Goal: Transaction & Acquisition: Purchase product/service

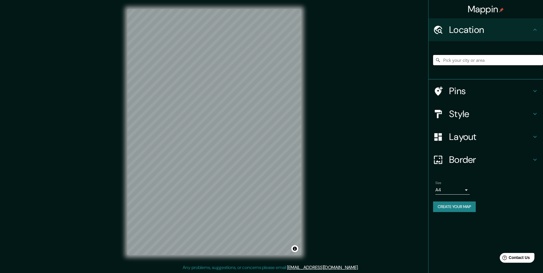
click at [460, 63] on input "Pick your city or area" at bounding box center [488, 60] width 110 height 10
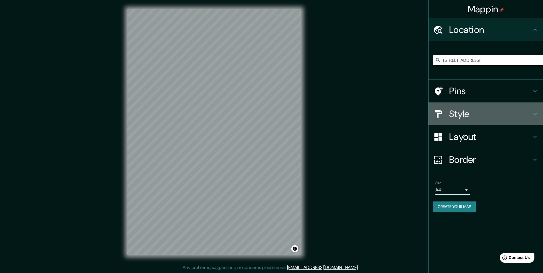
click at [494, 113] on h4 "Style" at bounding box center [490, 113] width 82 height 11
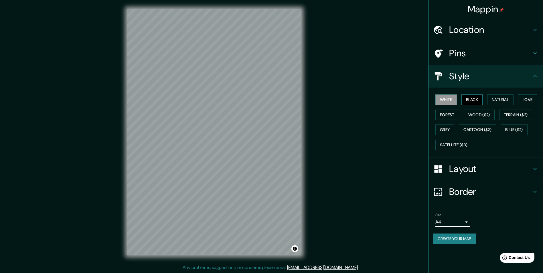
click at [474, 97] on button "Black" at bounding box center [471, 99] width 21 height 11
click at [451, 97] on button "White" at bounding box center [445, 99] width 21 height 11
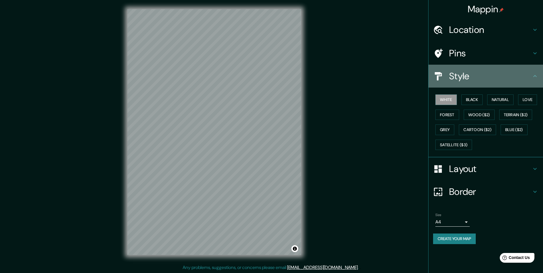
click at [483, 80] on h4 "Style" at bounding box center [490, 75] width 82 height 11
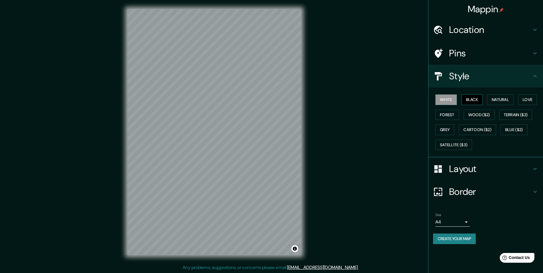
click at [470, 97] on button "Black" at bounding box center [471, 99] width 21 height 11
click at [494, 100] on button "Natural" at bounding box center [500, 99] width 26 height 11
click at [450, 115] on button "Forest" at bounding box center [447, 115] width 24 height 11
click at [472, 116] on button "Wood ($2)" at bounding box center [478, 115] width 31 height 11
click at [504, 114] on button "Terrain ($2)" at bounding box center [515, 115] width 33 height 11
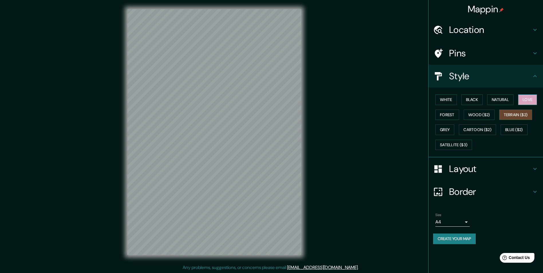
click at [524, 98] on button "Love" at bounding box center [527, 99] width 19 height 11
click at [448, 127] on button "Grey" at bounding box center [444, 129] width 19 height 11
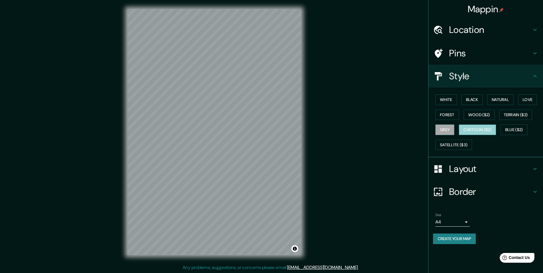
click at [476, 129] on button "Cartoon ($2)" at bounding box center [476, 129] width 37 height 11
click at [513, 126] on button "Blue ($2)" at bounding box center [513, 129] width 27 height 11
click at [449, 99] on button "White" at bounding box center [445, 99] width 21 height 11
click at [466, 101] on button "Black" at bounding box center [471, 99] width 21 height 11
click at [441, 98] on button "White" at bounding box center [445, 99] width 21 height 11
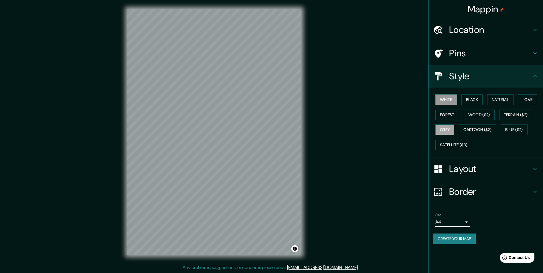
click at [446, 128] on button "Grey" at bounding box center [444, 129] width 19 height 11
click at [467, 96] on button "Black" at bounding box center [471, 99] width 21 height 11
click at [476, 27] on h4 "Location" at bounding box center [490, 29] width 82 height 11
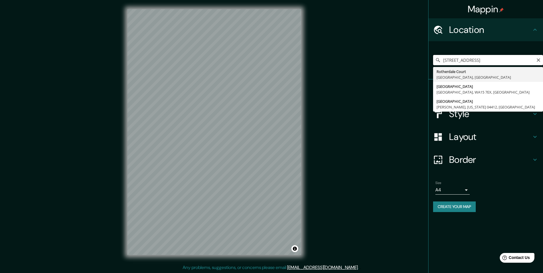
click at [460, 61] on input "Rotherdale Court, Newcastle upon Tyne, NE6 4UG, Reino Unido" at bounding box center [488, 60] width 110 height 10
click at [495, 61] on input "Rotherdale Court, Newcastle upon Tyne, NE6 4UG, Reino Unido" at bounding box center [488, 60] width 110 height 10
type input "Rotherdale Avenue, Altrincham, WA15 7EX, Reino Unido"
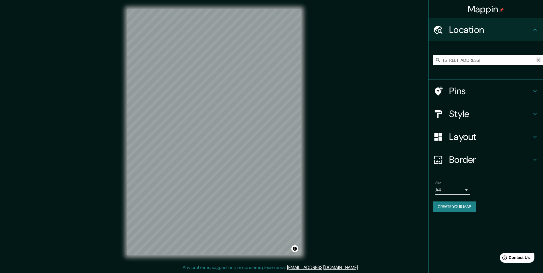
click at [536, 61] on icon "Clear" at bounding box center [538, 60] width 5 height 5
click at [519, 59] on input "Pick your city or area" at bounding box center [488, 60] width 110 height 10
click at [468, 63] on input "Pick your city or area" at bounding box center [488, 60] width 110 height 10
click at [460, 61] on input "Rotherham, Yorkshire del Sur, Inglaterra, Reino Unido" at bounding box center [488, 60] width 110 height 10
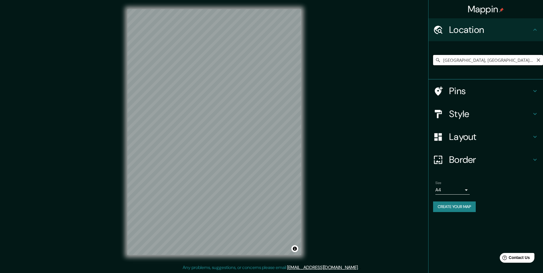
paste input "terdam Centru"
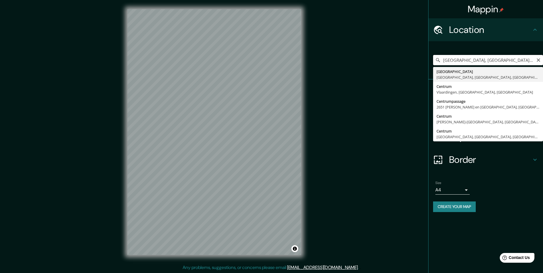
click at [467, 60] on input "Rotterdam Centrum, Róterdam, Holanda Meridional, Países Bajos" at bounding box center [488, 60] width 110 height 10
drag, startPoint x: 467, startPoint y: 60, endPoint x: 548, endPoint y: 61, distance: 80.9
click at [543, 61] on html "Mappin Location Rotterdam Centrum, Róterdam, Holanda Meridional, Países Bajos R…" at bounding box center [271, 136] width 543 height 273
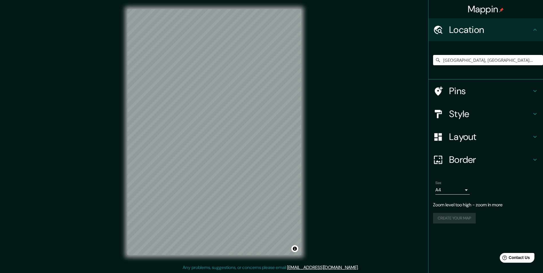
scroll to position [0, 0]
click at [471, 61] on input "Róterdam, Holanda Meridional, Países Bajos" at bounding box center [488, 60] width 110 height 10
click at [464, 60] on input "Róterdam, Holanda Meridional, Países Bajos" at bounding box center [488, 60] width 110 height 10
click at [517, 60] on input "Róterdam, Holanda Meridional, Países Bajos" at bounding box center [488, 60] width 110 height 10
click at [521, 64] on input "Róterdam, Holanda Meridional, Países Bajos" at bounding box center [488, 60] width 110 height 10
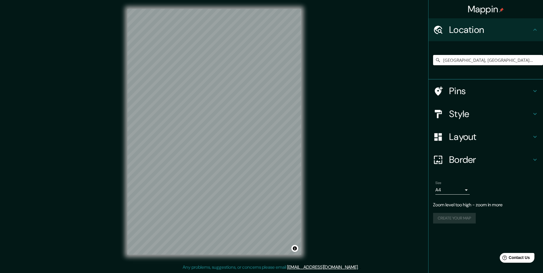
click at [349, 89] on div "Mappin Location Róterdam, Holanda Meridional, Países Bajos Róterdam Holanda Mer…" at bounding box center [271, 136] width 543 height 273
click at [466, 62] on input "Róterdam, Holanda Meridional, Países Bajos" at bounding box center [488, 60] width 110 height 10
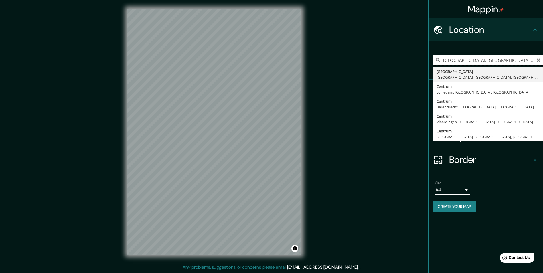
click at [443, 60] on input "Rotterdam Centrum, Róterdam, Holanda Meridional, Países Bajos" at bounding box center [488, 60] width 110 height 10
paste input "Stadsdriehoek"
type input "Stadsdriehoek, Róterdam, Holanda Meridional, Países Bajos"
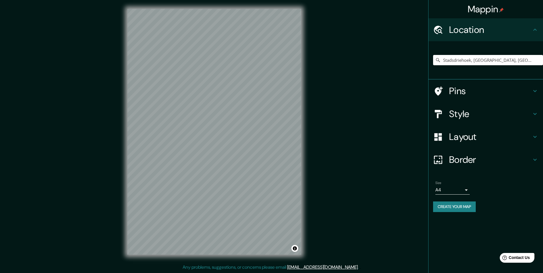
click at [470, 115] on h4 "Style" at bounding box center [490, 113] width 82 height 11
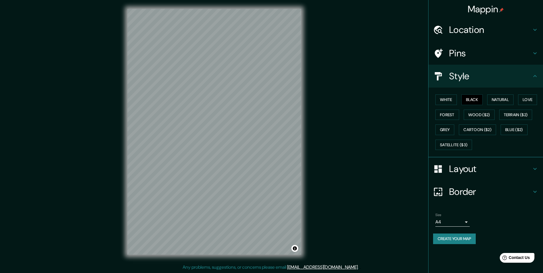
click at [474, 194] on h4 "Border" at bounding box center [490, 191] width 82 height 11
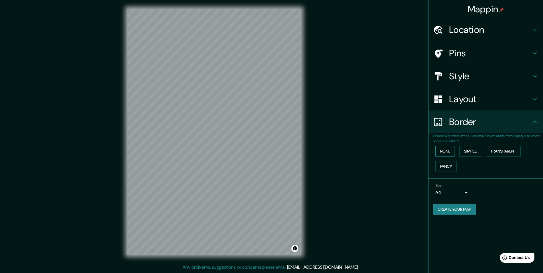
click at [439, 154] on button "None" at bounding box center [444, 151] width 19 height 11
click at [471, 152] on button "Simple" at bounding box center [470, 151] width 22 height 11
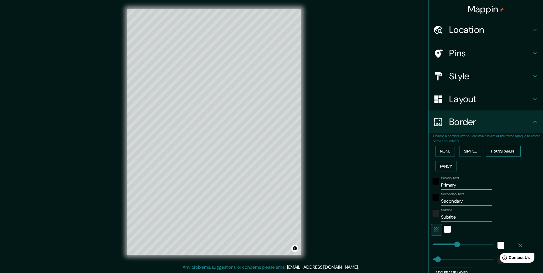
click at [496, 152] on button "Transparent" at bounding box center [502, 151] width 35 height 11
click at [449, 167] on button "Fancy" at bounding box center [445, 166] width 21 height 11
click at [446, 152] on button "None" at bounding box center [444, 151] width 19 height 11
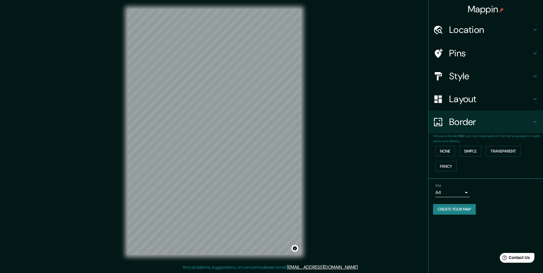
click at [470, 194] on div "Size A4 single" at bounding box center [485, 190] width 105 height 18
click at [464, 194] on body "Mappin Location Stadsdriehoek, Róterdam, Holanda Meridional, Países Bajos Pins …" at bounding box center [271, 136] width 543 height 273
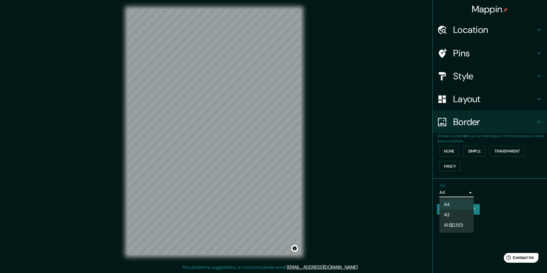
click at [457, 214] on li "A3" at bounding box center [456, 215] width 34 height 10
type input "a4"
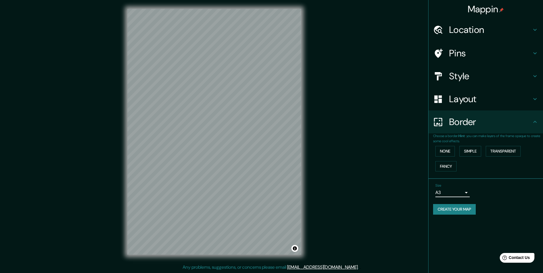
click at [465, 209] on button "Create your map" at bounding box center [454, 209] width 43 height 11
click at [454, 212] on button "Create your map" at bounding box center [454, 209] width 43 height 11
click at [472, 78] on h4 "Style" at bounding box center [490, 75] width 82 height 11
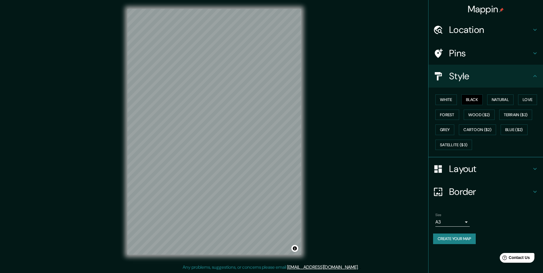
click at [468, 86] on div "Style" at bounding box center [485, 76] width 114 height 23
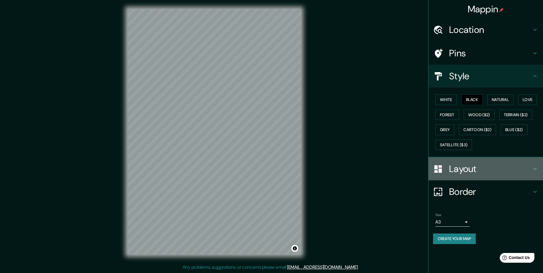
click at [493, 163] on div "Layout" at bounding box center [485, 168] width 114 height 23
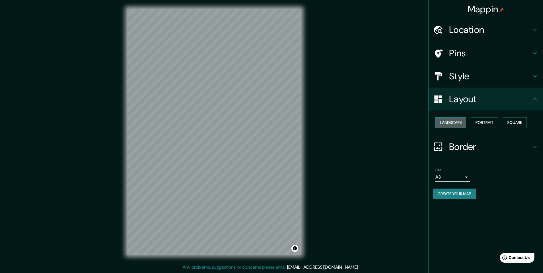
click at [455, 121] on button "Landscape" at bounding box center [450, 122] width 31 height 11
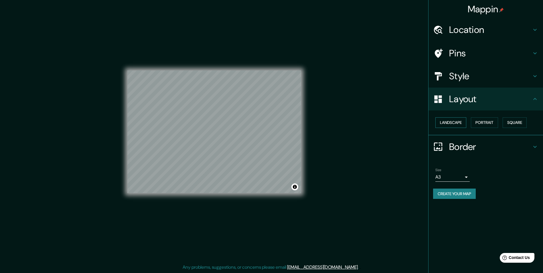
click at [455, 121] on button "Landscape" at bounding box center [450, 122] width 31 height 11
click at [484, 122] on button "Portrait" at bounding box center [483, 122] width 27 height 11
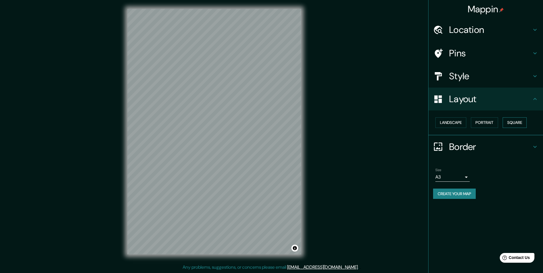
click at [511, 122] on button "Square" at bounding box center [514, 122] width 24 height 11
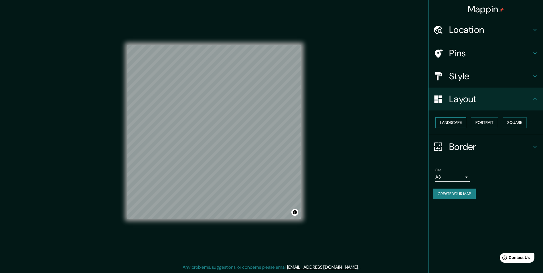
click at [460, 123] on button "Landscape" at bounding box center [450, 122] width 31 height 11
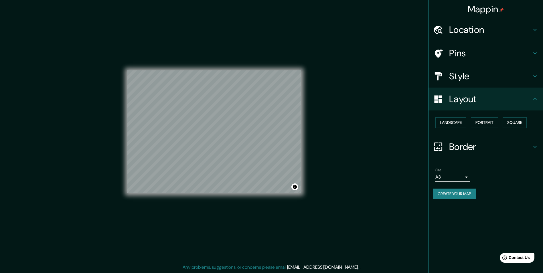
click at [486, 33] on h4 "Location" at bounding box center [490, 29] width 82 height 11
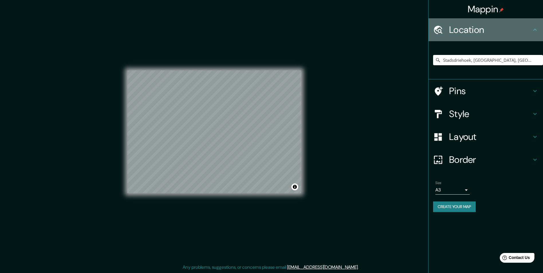
click at [486, 34] on h4 "Location" at bounding box center [490, 29] width 82 height 11
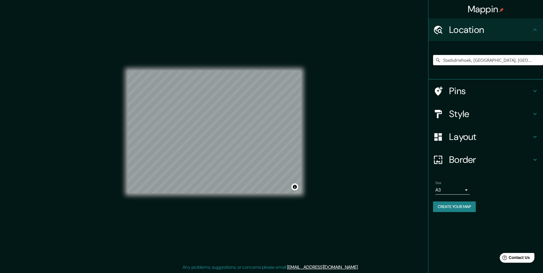
click at [485, 96] on h4 "Pins" at bounding box center [490, 90] width 82 height 11
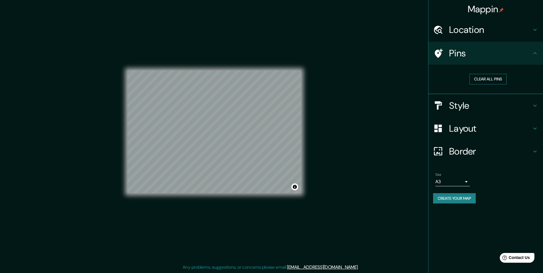
click at [478, 82] on button "Clear all pins" at bounding box center [487, 79] width 37 height 11
click at [483, 77] on button "Clear all pins" at bounding box center [487, 79] width 37 height 11
click at [253, 126] on div at bounding box center [254, 124] width 5 height 5
click at [255, 126] on div at bounding box center [254, 124] width 5 height 5
click at [465, 34] on h4 "Location" at bounding box center [490, 29] width 82 height 11
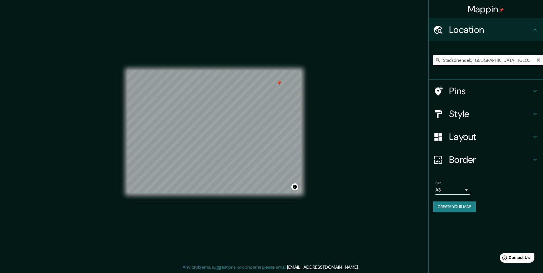
click at [466, 58] on input "Stadsdriehoek, Róterdam, Holanda Meridional, Países Bajos" at bounding box center [488, 60] width 110 height 10
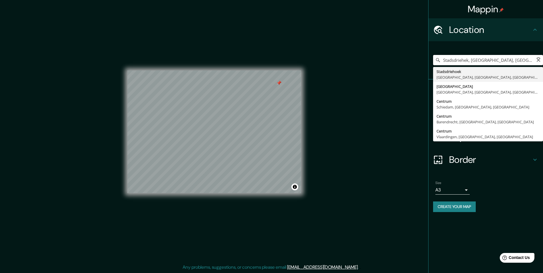
type input "Stadsdriehoek, Róterdam, Holanda Meridional, Países Bajos"
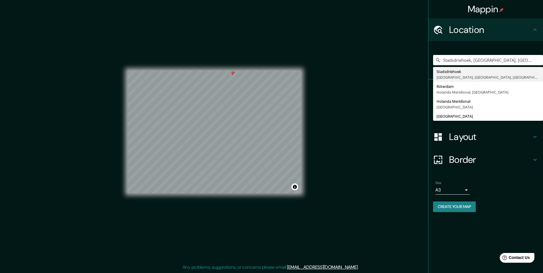
drag, startPoint x: 235, startPoint y: 77, endPoint x: 233, endPoint y: 74, distance: 3.0
click at [233, 74] on div at bounding box center [232, 73] width 5 height 5
click at [232, 73] on div at bounding box center [232, 73] width 5 height 5
drag, startPoint x: 232, startPoint y: 73, endPoint x: 232, endPoint y: 67, distance: 5.2
click at [232, 67] on div "© Mapbox © OpenStreetMap Improve this map" at bounding box center [214, 132] width 174 height 246
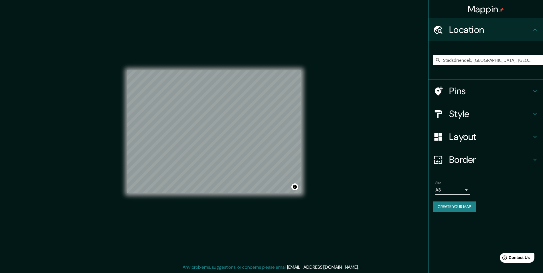
drag, startPoint x: 232, startPoint y: 69, endPoint x: 464, endPoint y: 205, distance: 268.5
click at [464, 205] on button "Create your map" at bounding box center [454, 206] width 43 height 11
click at [457, 207] on button "Create your map" at bounding box center [454, 206] width 43 height 11
click at [468, 190] on body "Mappin Location Stadsdriehoek, Róterdam, Holanda Meridional, Países Bajos Stads…" at bounding box center [271, 136] width 543 height 273
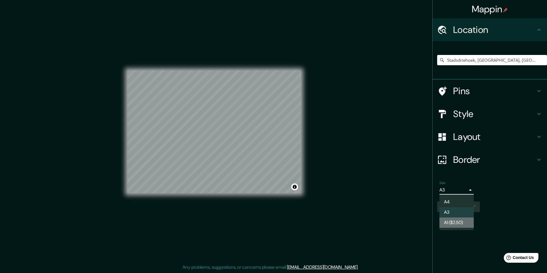
click at [453, 220] on li "A1 ($2.50)" at bounding box center [456, 222] width 34 height 10
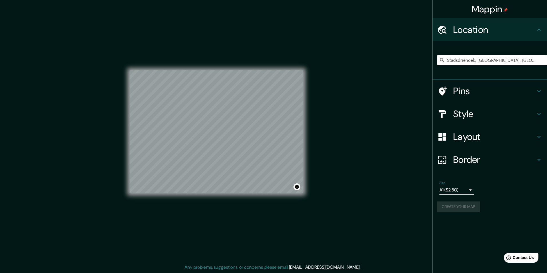
click at [452, 189] on body "Mappin Location Stadsdriehoek, Róterdam, Holanda Meridional, Países Bajos Stads…" at bounding box center [273, 136] width 547 height 273
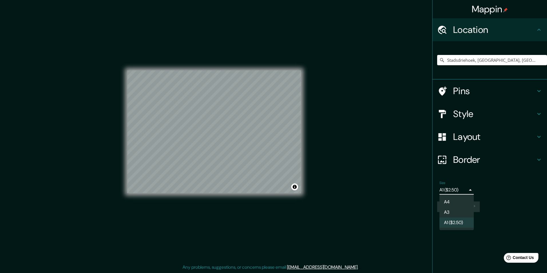
click at [452, 200] on li "A4" at bounding box center [456, 202] width 34 height 10
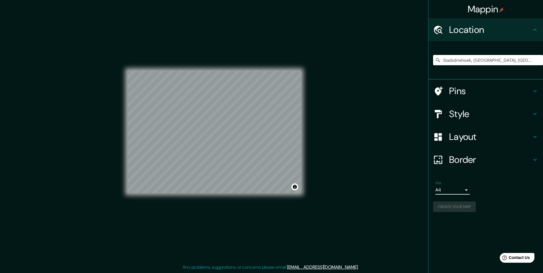
click at [453, 205] on div "Create your map" at bounding box center [485, 206] width 105 height 11
click at [459, 188] on body "Mappin Location Stadsdriehoek, Róterdam, Holanda Meridional, Países Bajos Stads…" at bounding box center [271, 136] width 543 height 273
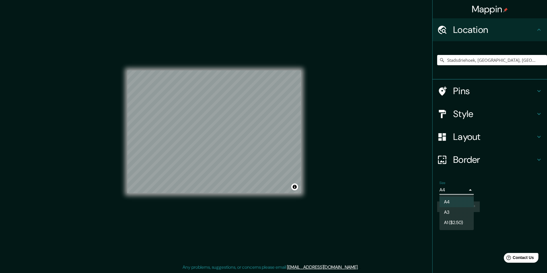
click at [453, 208] on li "A3" at bounding box center [456, 212] width 34 height 10
type input "a4"
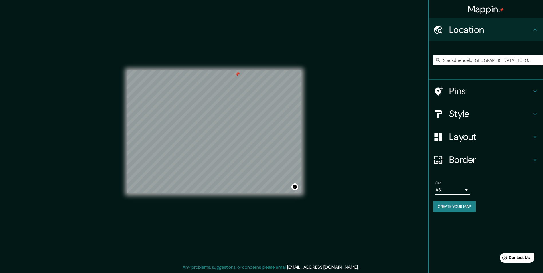
click at [538, 93] on div "Pins" at bounding box center [485, 91] width 114 height 23
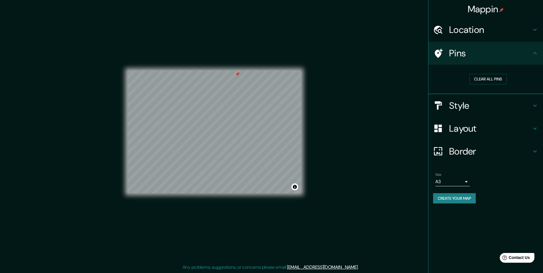
click at [531, 51] on h4 "Pins" at bounding box center [490, 52] width 82 height 11
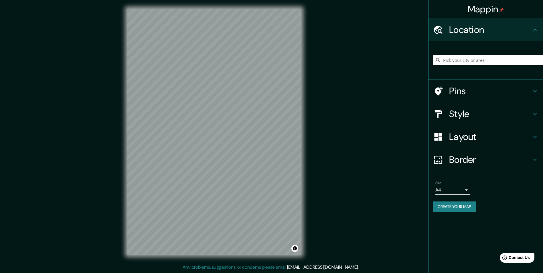
click at [452, 56] on input "Pick your city or area" at bounding box center [488, 60] width 110 height 10
click at [471, 59] on input "Pick your city or area" at bounding box center [488, 60] width 110 height 10
click at [457, 60] on input "Pick your city or area" at bounding box center [488, 60] width 110 height 10
click at [450, 60] on input "Pick your city or area" at bounding box center [488, 60] width 110 height 10
paste input "Rotterdam Centru"
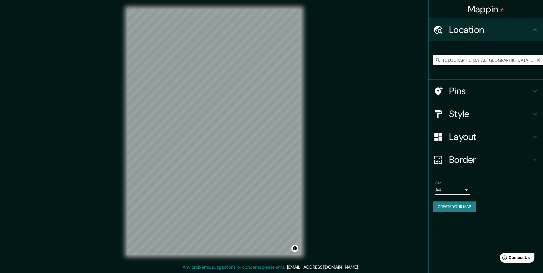
click at [443, 59] on input "Rotterdam Centrum, Róterdam, Holanda Meridional, Países Bajos" at bounding box center [488, 60] width 110 height 10
paste input "Stadsdriehoek"
click at [493, 51] on div "Rotterdam Centrum, Róterdam, Holanda Meridional, Países Bajos" at bounding box center [488, 60] width 110 height 29
click at [496, 60] on input "Rotterdam Centrum, Róterdam, Holanda Meridional, Países Bajos" at bounding box center [488, 60] width 110 height 10
click at [446, 59] on input "Rotterdam Centrum, Róterdam, Holanda Meridional, Países Bajos" at bounding box center [488, 60] width 110 height 10
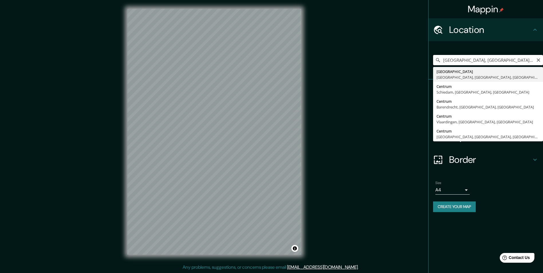
paste input "Stadsdriehoek"
type input "Stadsdriehoek, Róterdam, Holanda Meridional, Países Bajos"
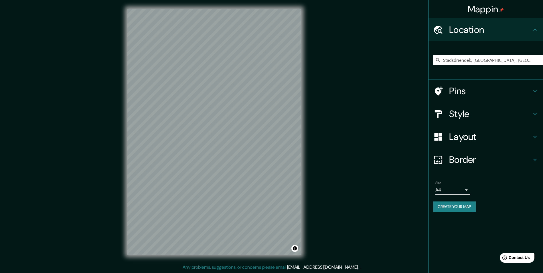
click at [478, 108] on h4 "Style" at bounding box center [490, 113] width 82 height 11
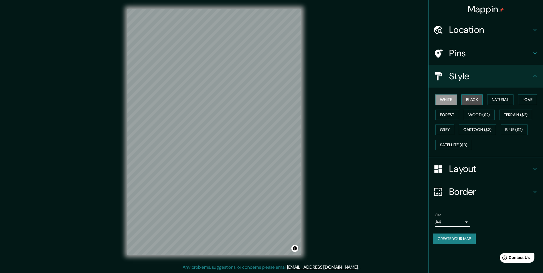
click at [478, 98] on button "Black" at bounding box center [471, 99] width 21 height 11
click at [465, 224] on body "Mappin Location Stadsdriehoek, Róterdam, Holanda Meridional, Países Bajos Pins …" at bounding box center [271, 136] width 543 height 273
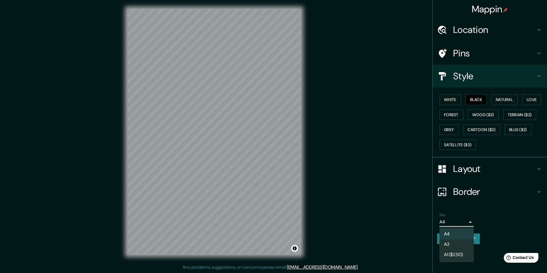
click at [462, 247] on li "A3" at bounding box center [456, 244] width 34 height 10
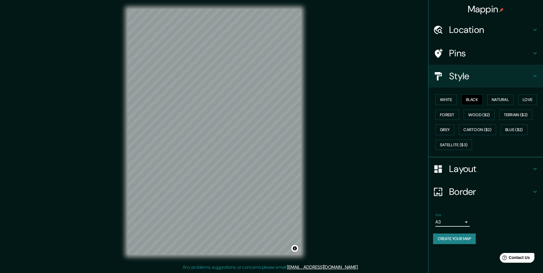
click at [464, 239] on button "Create your map" at bounding box center [454, 238] width 43 height 11
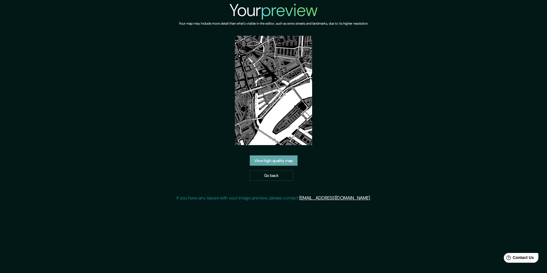
click at [287, 160] on link "View high quality map" at bounding box center [274, 160] width 48 height 11
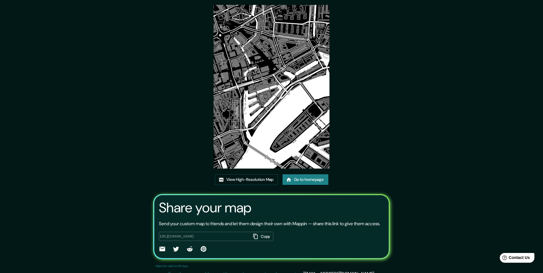
scroll to position [34, 0]
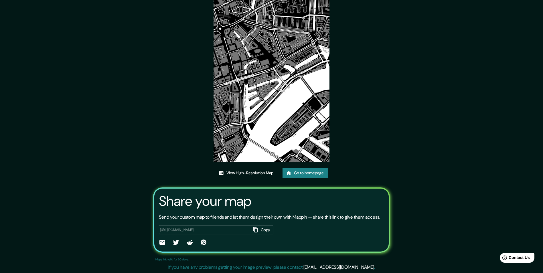
click at [263, 225] on button "Copy" at bounding box center [262, 229] width 22 height 9
click at [254, 168] on link "View High-Resolution Map" at bounding box center [246, 173] width 63 height 11
click at [303, 168] on link "Go to homepage" at bounding box center [305, 173] width 46 height 11
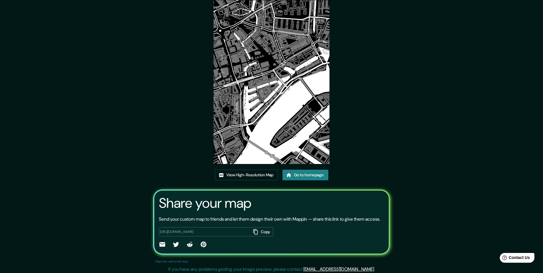
scroll to position [34, 0]
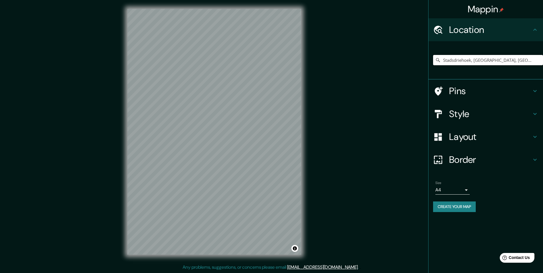
drag, startPoint x: 472, startPoint y: 61, endPoint x: 438, endPoint y: 63, distance: 34.1
click at [438, 63] on div "Stadsdriehoek, [GEOGRAPHIC_DATA], [GEOGRAPHIC_DATA], [GEOGRAPHIC_DATA]" at bounding box center [488, 60] width 110 height 10
click at [450, 58] on input "[GEOGRAPHIC_DATA], [GEOGRAPHIC_DATA], [GEOGRAPHIC_DATA], [GEOGRAPHIC_DATA]" at bounding box center [488, 60] width 110 height 10
click at [464, 58] on input "[GEOGRAPHIC_DATA], [GEOGRAPHIC_DATA], [GEOGRAPHIC_DATA], [GEOGRAPHIC_DATA]" at bounding box center [488, 60] width 110 height 10
click at [455, 63] on input "[GEOGRAPHIC_DATA], [GEOGRAPHIC_DATA], [GEOGRAPHIC_DATA], [GEOGRAPHIC_DATA]" at bounding box center [488, 60] width 110 height 10
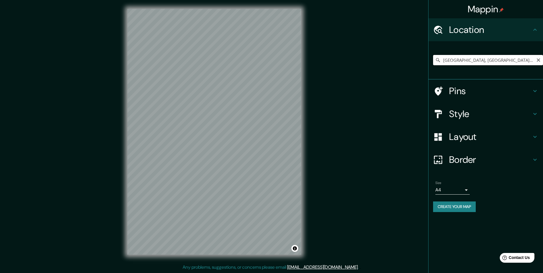
drag, startPoint x: 482, startPoint y: 59, endPoint x: 469, endPoint y: 62, distance: 14.0
click at [469, 62] on input "[GEOGRAPHIC_DATA], [GEOGRAPHIC_DATA], [GEOGRAPHIC_DATA], [GEOGRAPHIC_DATA]" at bounding box center [488, 60] width 110 height 10
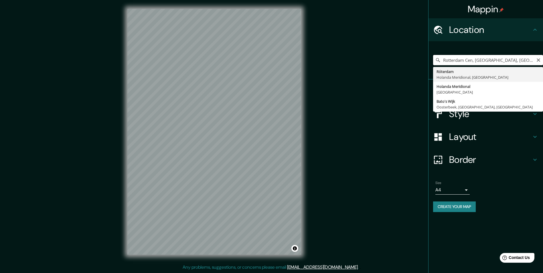
click at [517, 57] on input "Rotterdam Cen, Róterdam, Holanda Meridional, Países Bajos" at bounding box center [488, 60] width 110 height 10
click at [518, 57] on input "Rotterdam Cen, Róterdam, Holanda Meridional, Países Bajos" at bounding box center [488, 60] width 110 height 10
click at [455, 61] on input "Rotterdam Cen, Róterdam, Holanda Meridional, Países Bajos" at bounding box center [488, 60] width 110 height 10
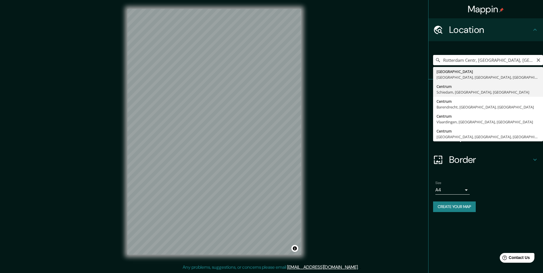
type input "Centrum, Schiedam, Holanda Meridional, Países Bajos"
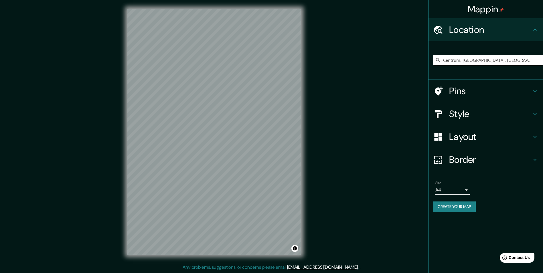
drag, startPoint x: 463, startPoint y: 93, endPoint x: 319, endPoint y: 78, distance: 144.4
click at [319, 78] on div "Mappin Location Centrum, Schiedam, Holanda Meridional, Países Bajos Pins Style …" at bounding box center [271, 136] width 543 height 273
click at [468, 58] on input "Centrum, Schiedam, Holanda Meridional, Países Bajos" at bounding box center [488, 60] width 110 height 10
click at [539, 59] on icon "Clear" at bounding box center [537, 59] width 3 height 3
click at [452, 60] on input "Pick your city or area" at bounding box center [488, 60] width 110 height 10
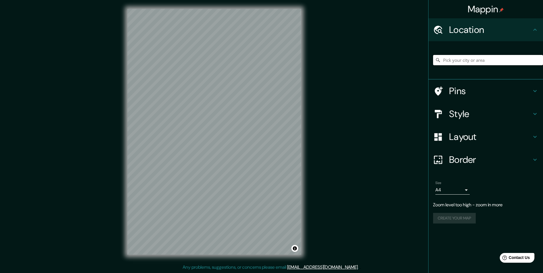
paste input "holanda meridonial centrum"
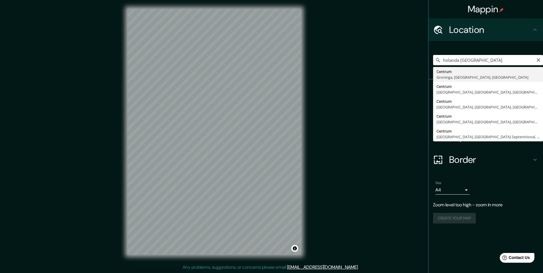
type input "Centrum, Groninga, Groninga, Países Bajos"
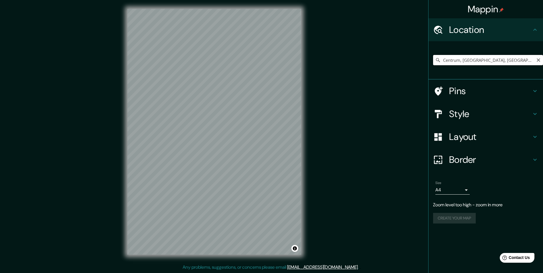
click at [467, 61] on input "Centrum, Groninga, Groninga, Países Bajos" at bounding box center [488, 60] width 110 height 10
click at [466, 61] on input "Centrum, Groninga, Groninga, Países Bajos" at bounding box center [488, 60] width 110 height 10
click at [465, 61] on input "Centrum, Groninga, Groninga, Países Bajos" at bounding box center [488, 60] width 110 height 10
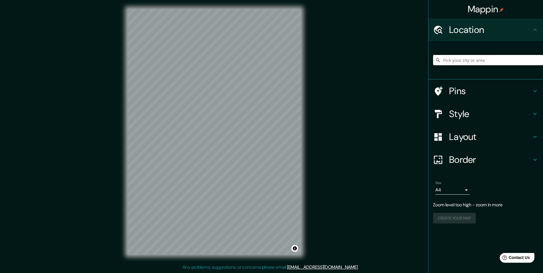
paste input "holanda meridonial centrum"
click at [454, 63] on input "Centrum, Alkmaar, Holanda Septentrional, Países Bajos" at bounding box center [488, 60] width 110 height 10
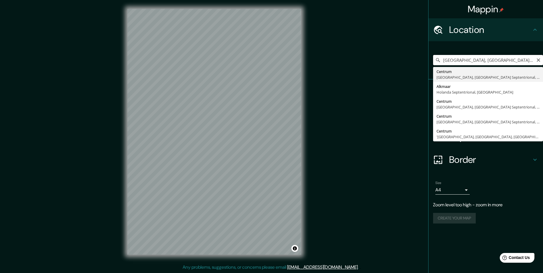
paste input "Stadsdriehoek"
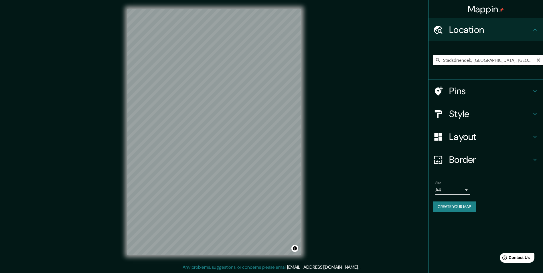
drag, startPoint x: 472, startPoint y: 61, endPoint x: 438, endPoint y: 61, distance: 33.5
click at [438, 61] on div "Stadsdriehoek, Róterdam, Holanda Meridional, Países Bajos Stadsdriehoek Róterda…" at bounding box center [488, 60] width 110 height 10
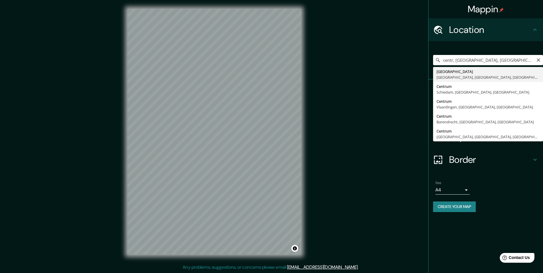
type input "Rotterdam Centrum, Róterdam, Holanda Meridional, Países Bajos"
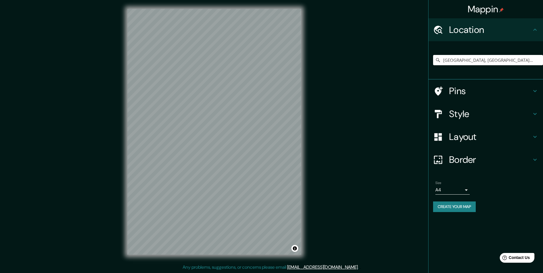
click at [490, 116] on h4 "Style" at bounding box center [490, 113] width 82 height 11
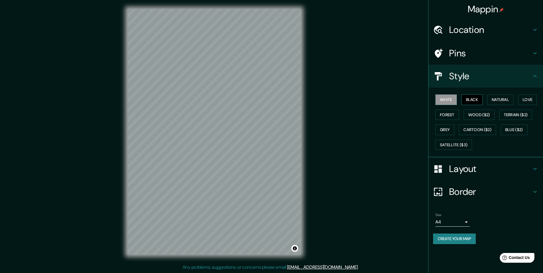
click at [466, 99] on button "Black" at bounding box center [471, 99] width 21 height 11
click at [453, 221] on body "Mappin Location Rotterdam Centrum, Róterdam, Holanda Meridional, Países Bajos P…" at bounding box center [271, 136] width 543 height 273
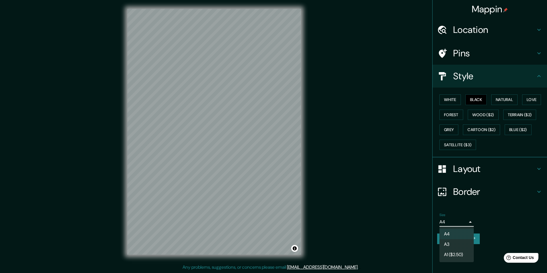
click at [461, 241] on li "A3" at bounding box center [456, 244] width 34 height 10
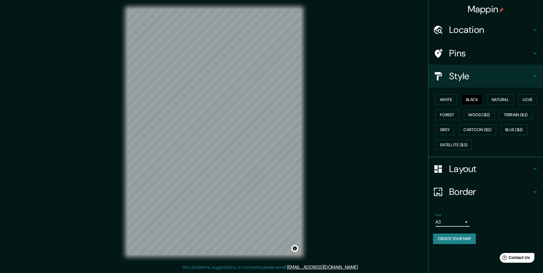
click at [500, 167] on h4 "Layout" at bounding box center [490, 168] width 82 height 11
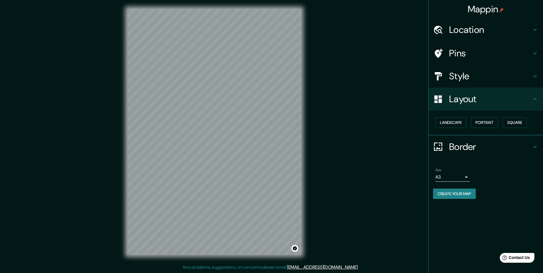
click at [506, 151] on h4 "Border" at bounding box center [490, 146] width 82 height 11
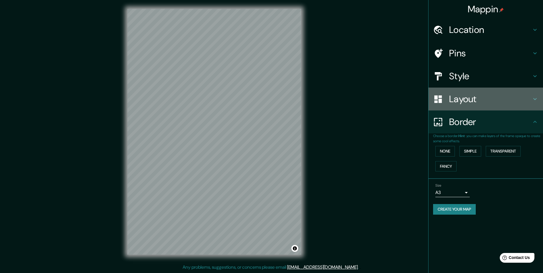
click at [490, 105] on div "Layout" at bounding box center [485, 99] width 114 height 23
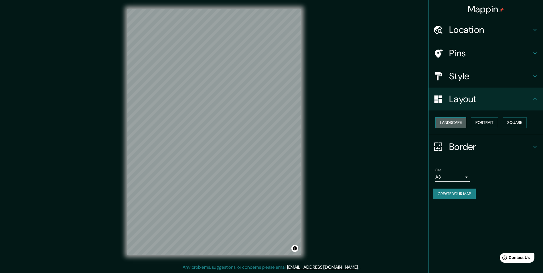
click at [458, 125] on button "Landscape" at bounding box center [450, 122] width 31 height 11
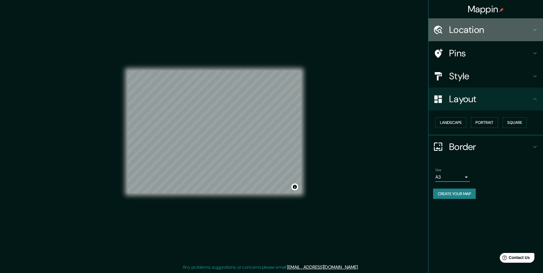
click at [484, 36] on div "Location" at bounding box center [485, 29] width 114 height 23
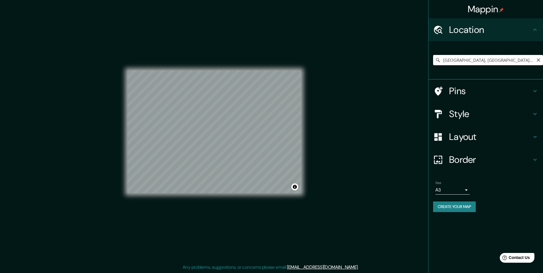
click at [472, 58] on input "Rotterdam Centrum, Róterdam, Holanda Meridional, Países Bajos" at bounding box center [488, 60] width 110 height 10
click at [459, 60] on input "Rotterdam Centrum, Róterdam, Holanda Meridional, Países Bajos" at bounding box center [488, 60] width 110 height 10
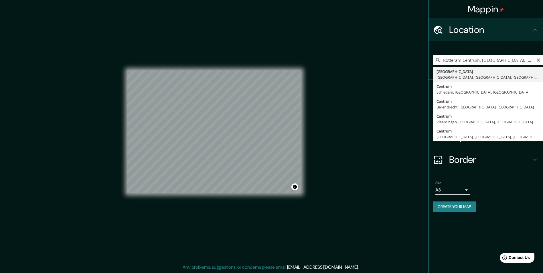
type input "Rotterdam Centrum, Róterdam, Holanda Meridional, Países Bajos"
click at [500, 61] on input "Rotterdam Centrum, Róterdam, Holanda Meridional, Países Bajos" at bounding box center [488, 60] width 110 height 10
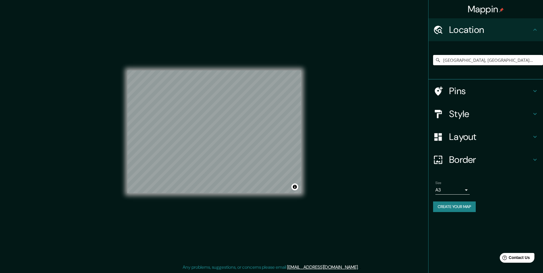
click at [468, 205] on button "Create your map" at bounding box center [454, 206] width 43 height 11
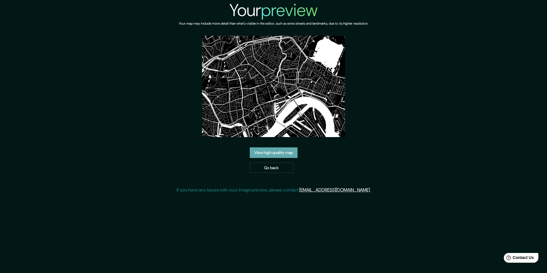
click at [271, 156] on link "View high quality map" at bounding box center [274, 152] width 48 height 11
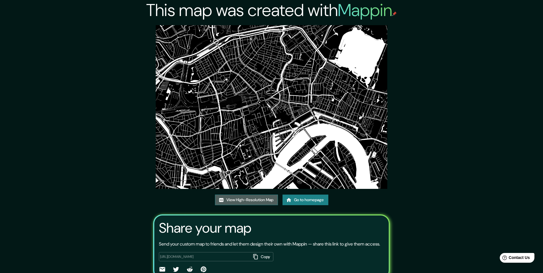
click at [252, 201] on link "View High-Resolution Map" at bounding box center [246, 199] width 63 height 11
